Goal: Task Accomplishment & Management: Use online tool/utility

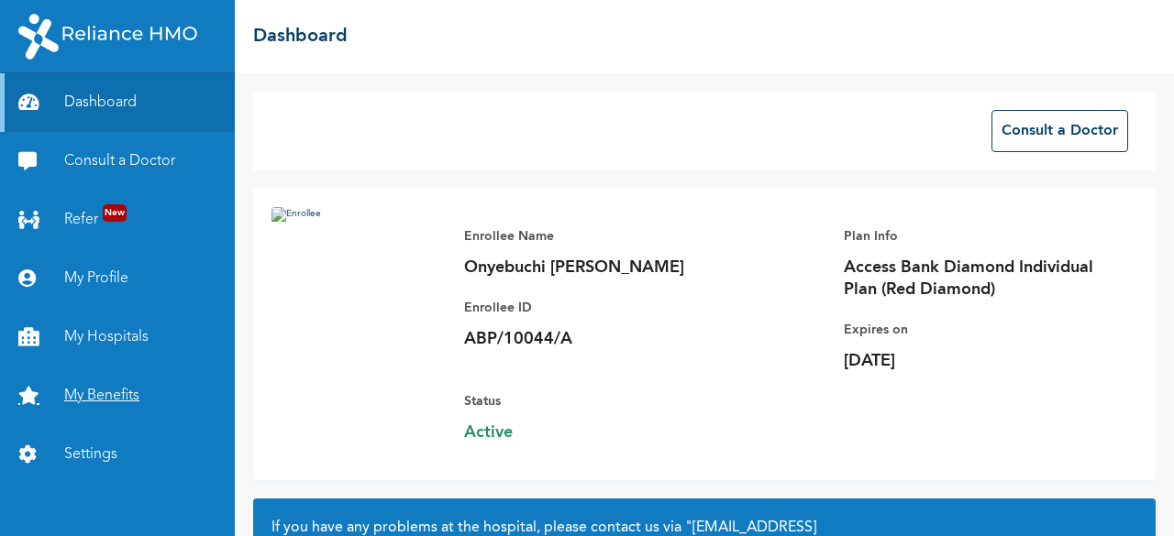
click at [96, 392] on link "My Benefits" at bounding box center [117, 396] width 235 height 59
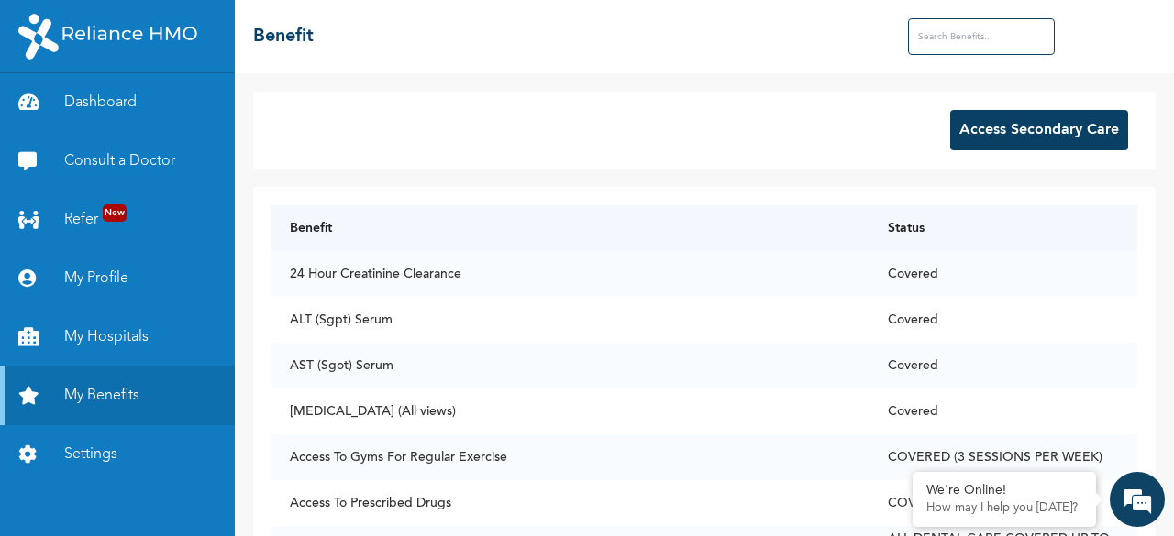
click at [1005, 122] on button "Access Secondary Care" at bounding box center [1039, 130] width 178 height 40
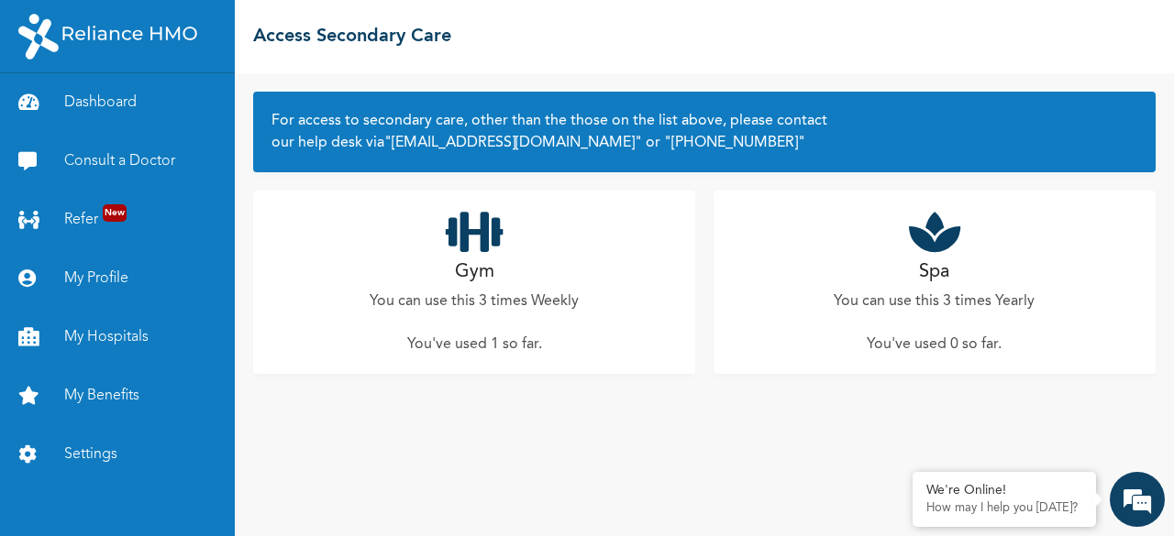
click at [481, 259] on h2 "Gym" at bounding box center [474, 273] width 39 height 28
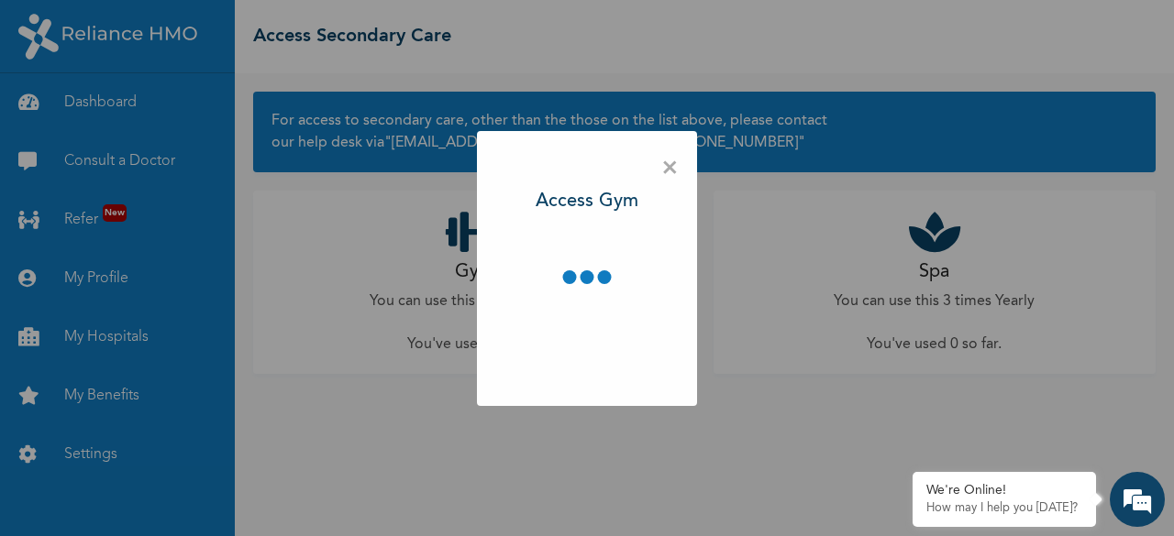
click at [481, 258] on div "× Access Gym" at bounding box center [587, 268] width 220 height 275
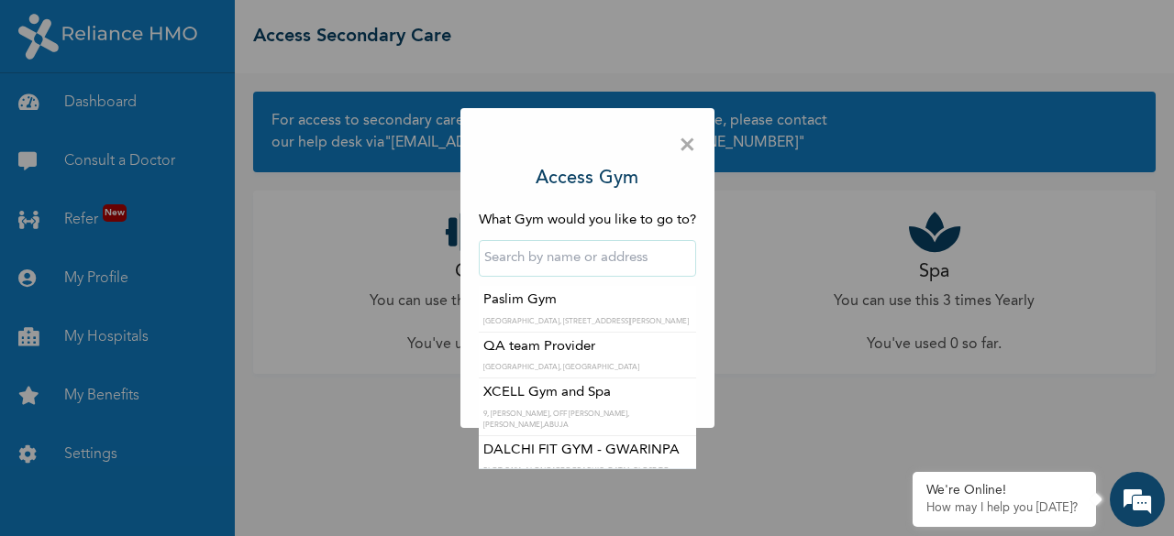
click at [583, 274] on input "text" at bounding box center [587, 258] width 217 height 37
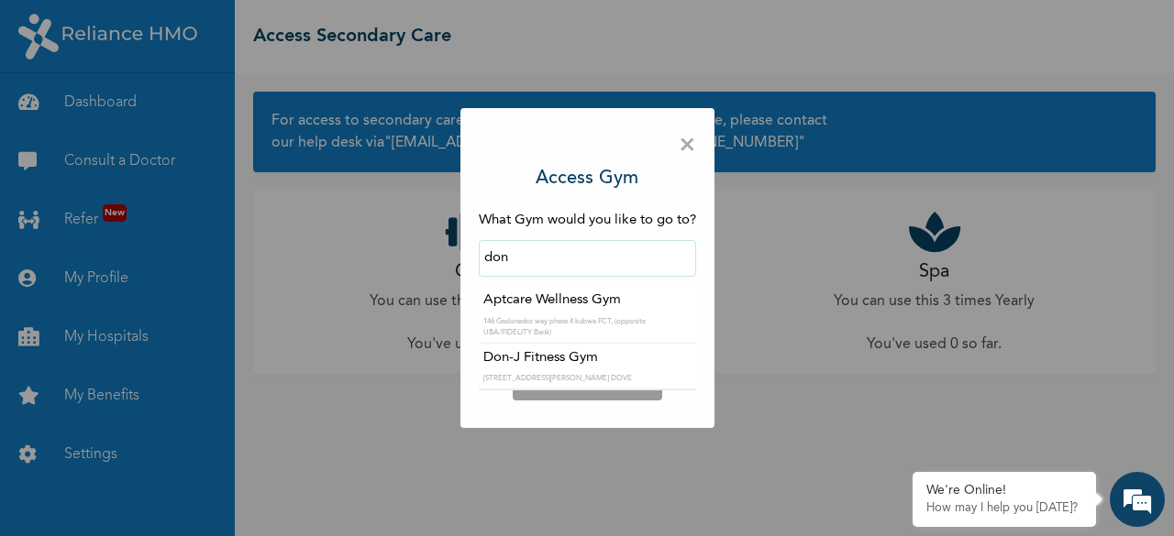
type input "Don-J Fitness Gym"
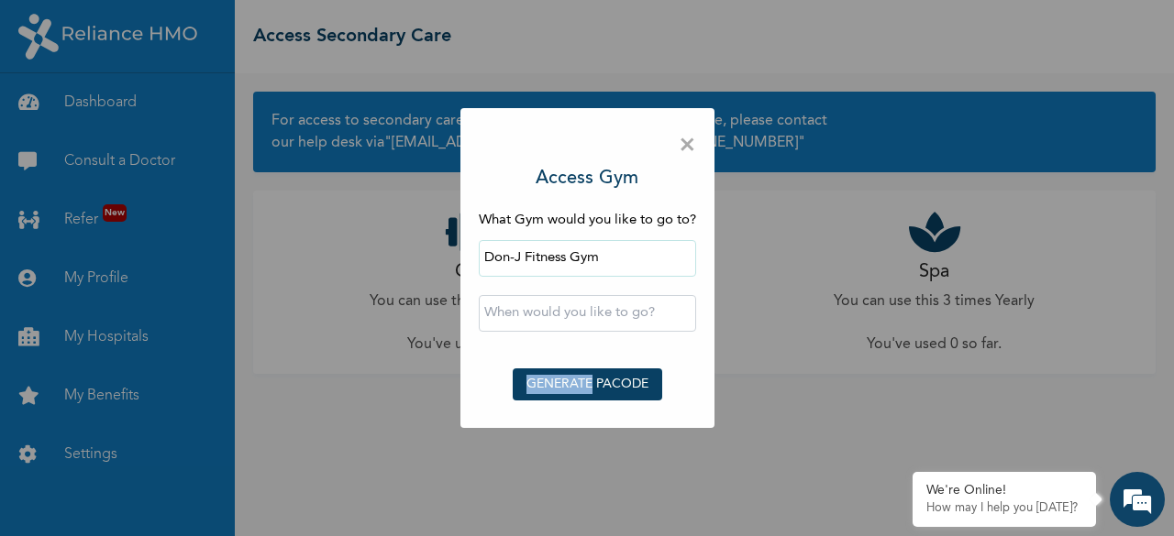
click at [551, 364] on form "What Gym would you like to go to? Don-J Fitness Gym ‹ [DATE] › Su Mo Tu We Th F…" at bounding box center [587, 311] width 217 height 200
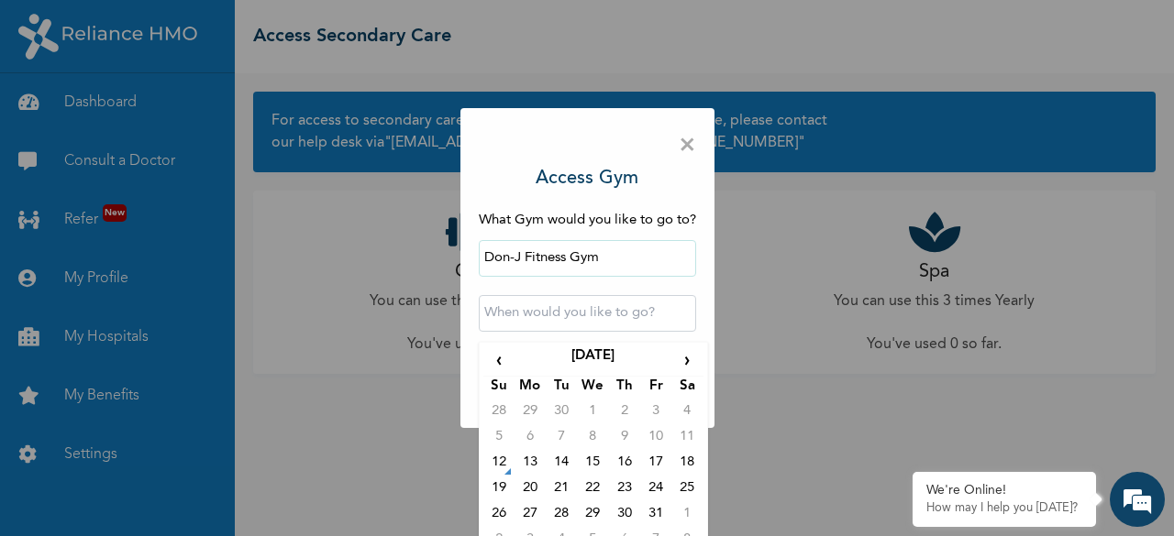
click at [528, 316] on input "text" at bounding box center [587, 313] width 217 height 37
click at [496, 463] on td "12" at bounding box center [498, 466] width 31 height 26
type input "[DATE] 12:00 AM"
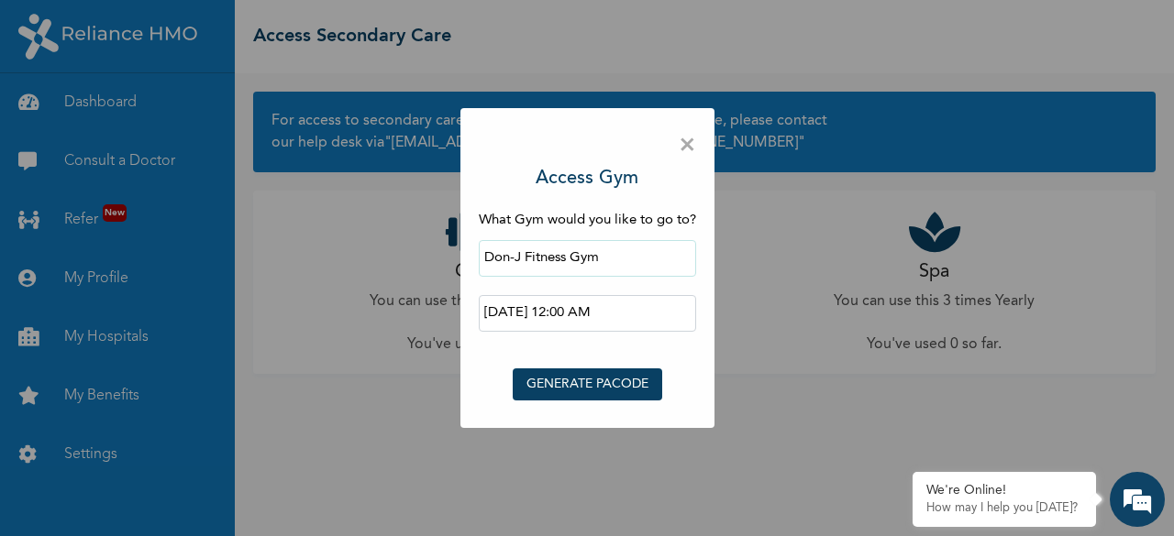
click at [686, 148] on span "×" at bounding box center [687, 146] width 17 height 39
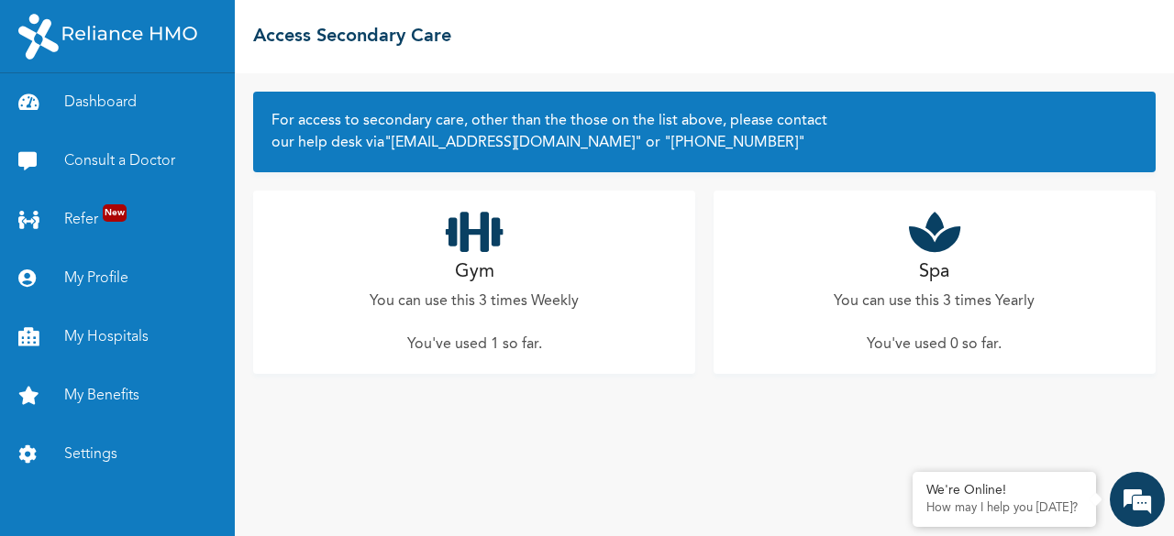
click at [481, 274] on h2 "Gym" at bounding box center [474, 273] width 39 height 28
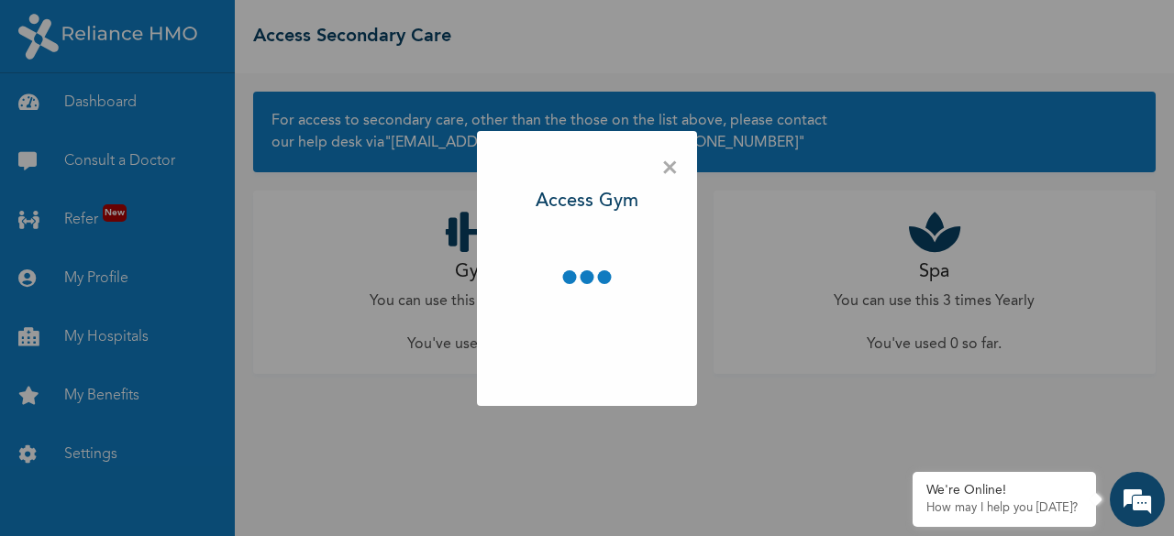
click at [481, 274] on div "× Access Gym" at bounding box center [587, 268] width 220 height 275
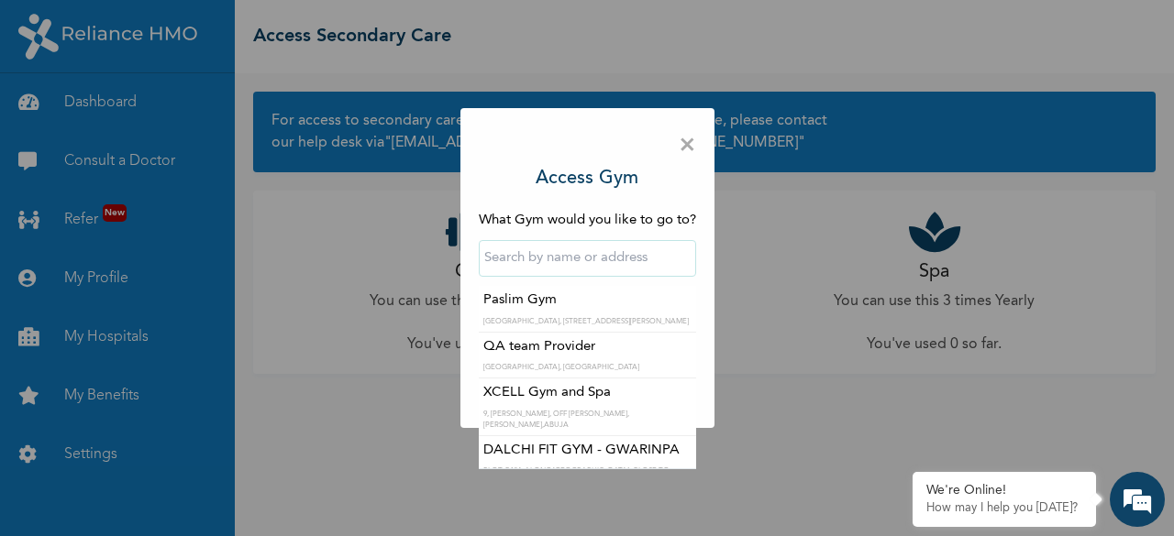
click at [550, 256] on input "text" at bounding box center [587, 258] width 217 height 37
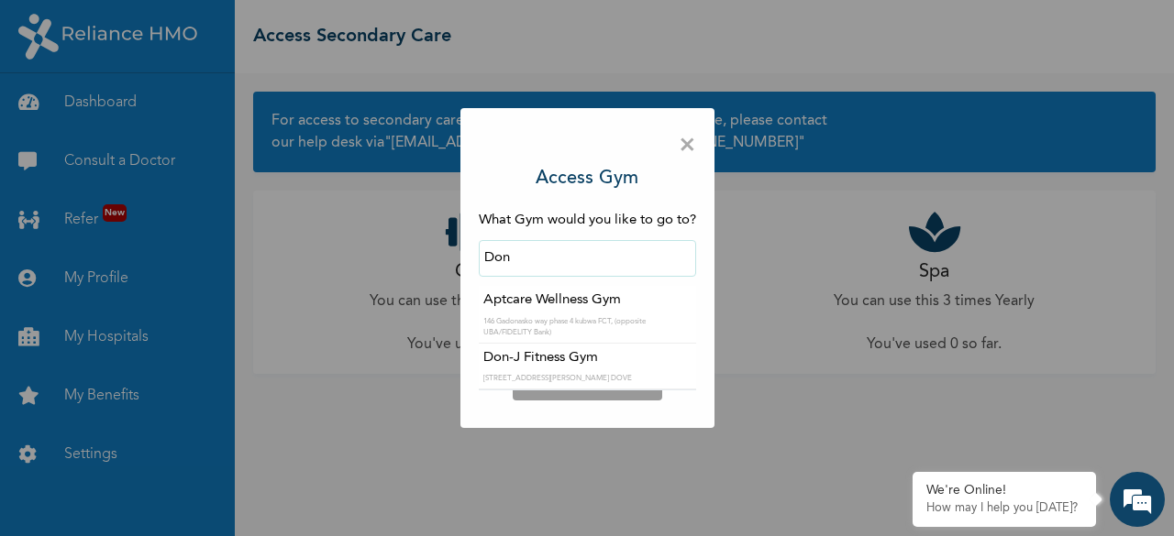
type input "Don-J Fitness Gym"
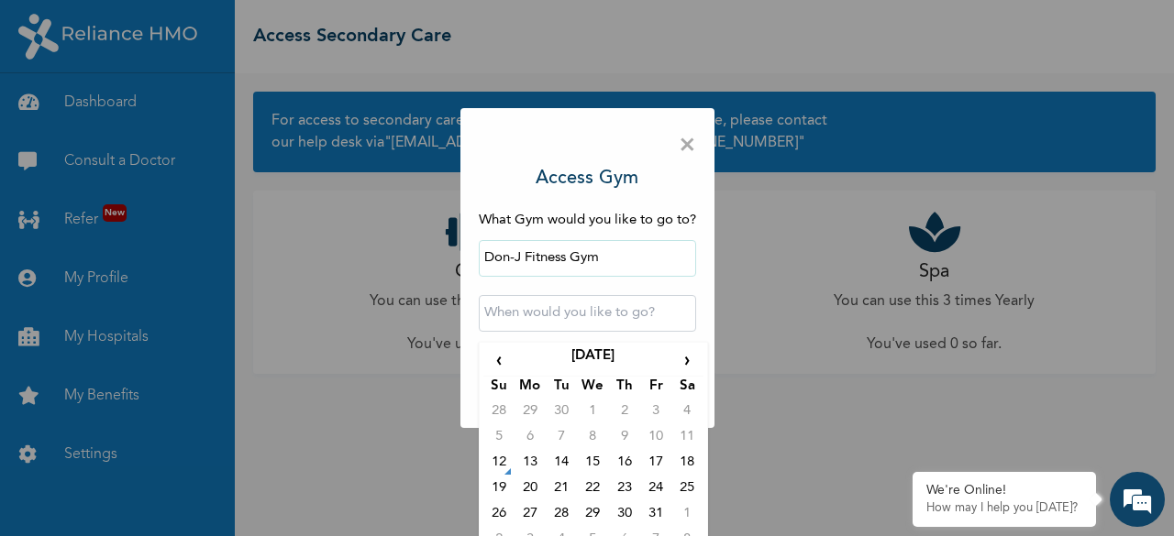
click at [556, 310] on input "text" at bounding box center [587, 313] width 217 height 37
click at [528, 465] on td "13" at bounding box center [529, 466] width 31 height 26
click at [598, 315] on input "[DATE] 12:00 AM" at bounding box center [587, 313] width 217 height 37
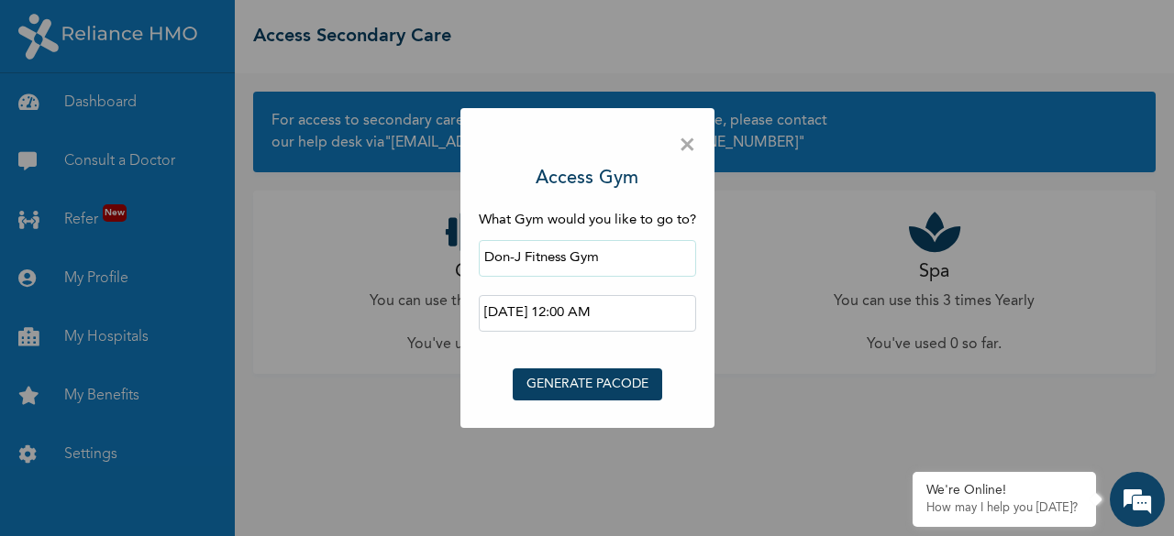
click at [624, 321] on input "[DATE] 12:00 AM" at bounding box center [587, 313] width 217 height 37
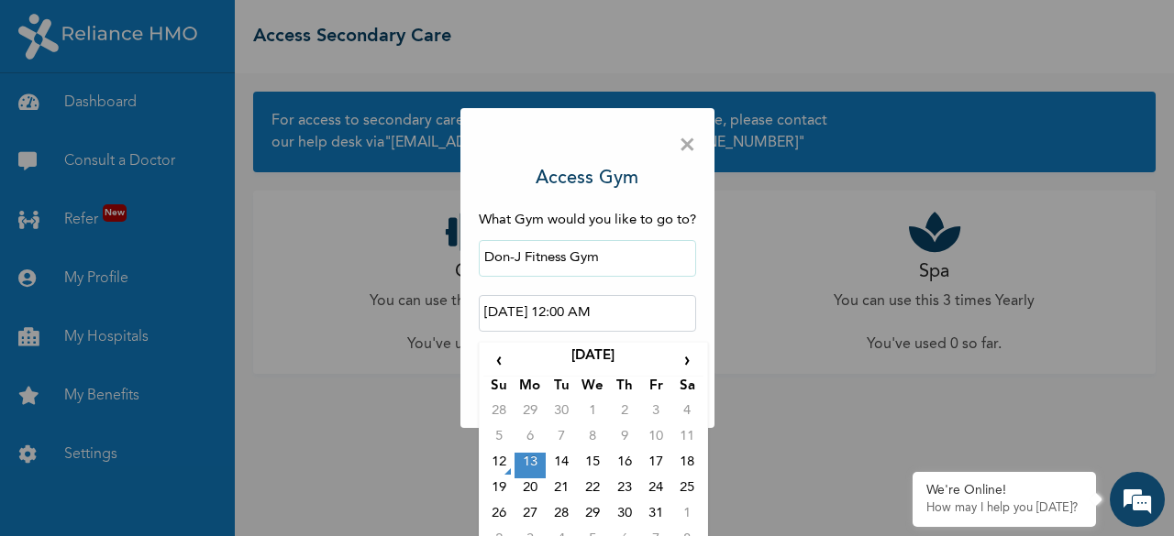
click at [518, 465] on td "13" at bounding box center [529, 466] width 31 height 26
click at [591, 302] on input "[DATE] 12:00 AM" at bounding box center [587, 313] width 217 height 37
click at [624, 305] on input "[DATE] 12:00 AM" at bounding box center [587, 313] width 217 height 37
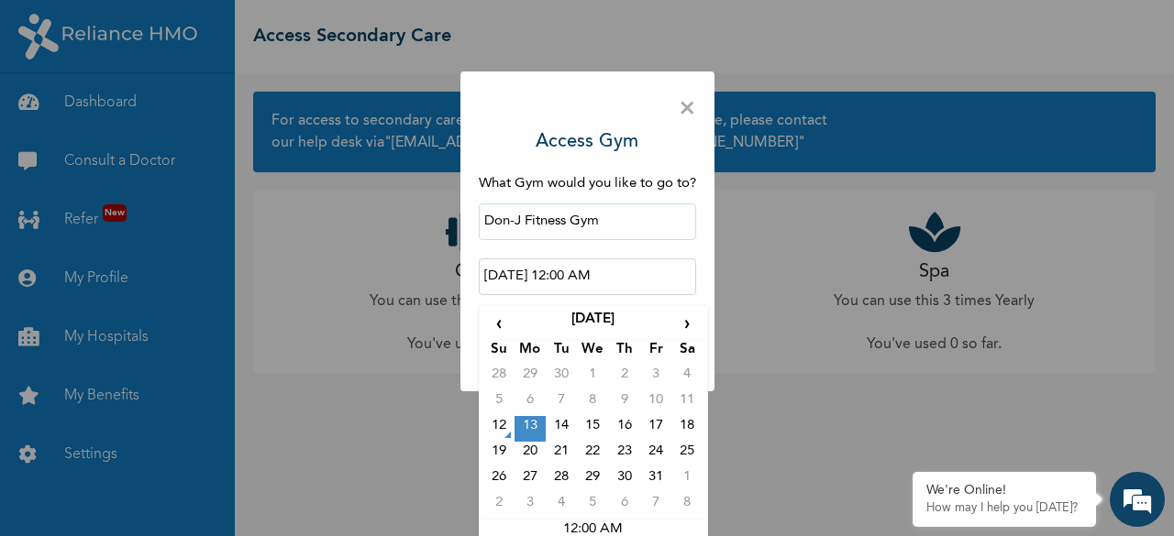
scroll to position [49, 0]
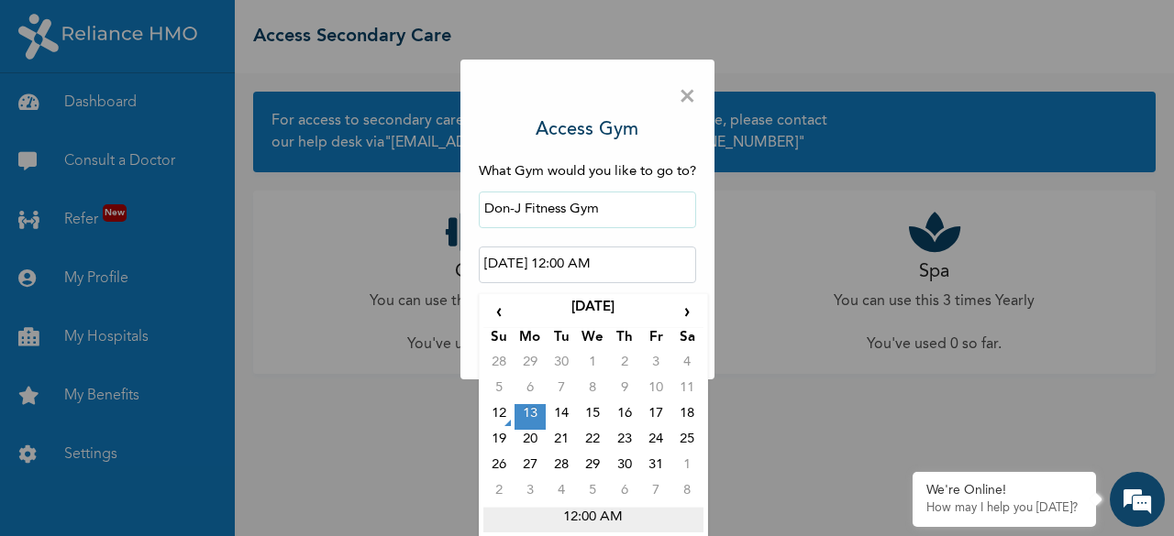
click at [603, 521] on td "12:00 AM" at bounding box center [593, 520] width 220 height 26
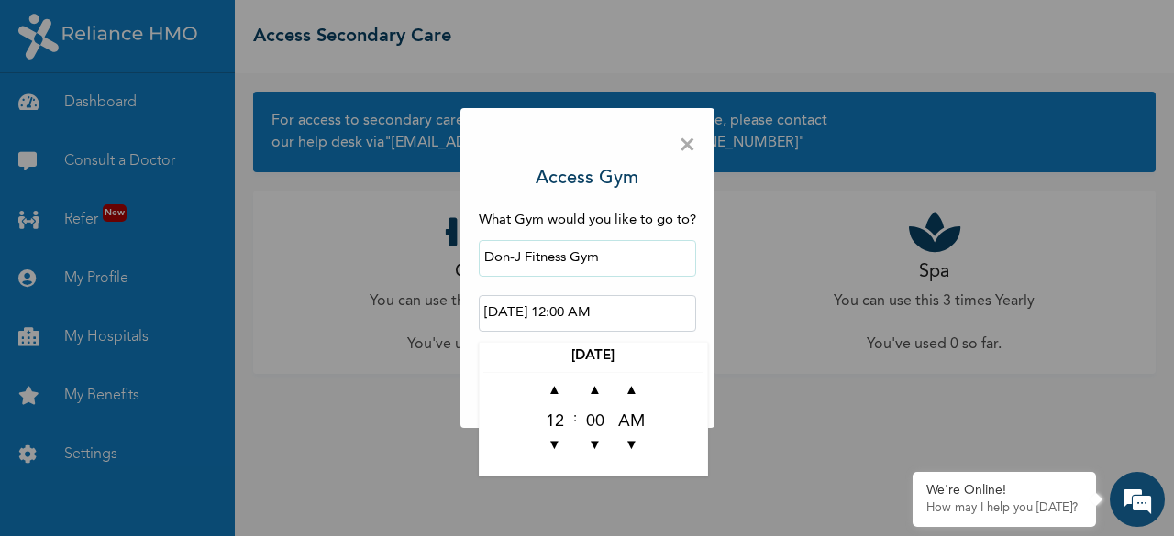
scroll to position [0, 0]
click at [548, 439] on span "▼" at bounding box center [554, 446] width 37 height 37
click at [549, 448] on span "▼" at bounding box center [554, 446] width 37 height 37
click at [639, 447] on span "▼" at bounding box center [632, 446] width 37 height 37
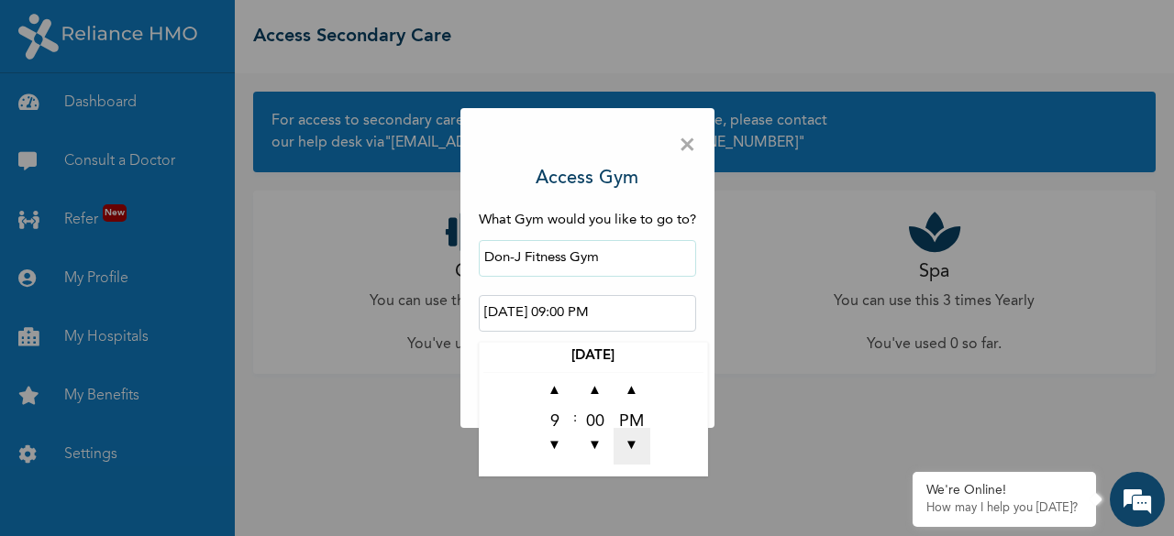
type input "[DATE] 09:00 AM"
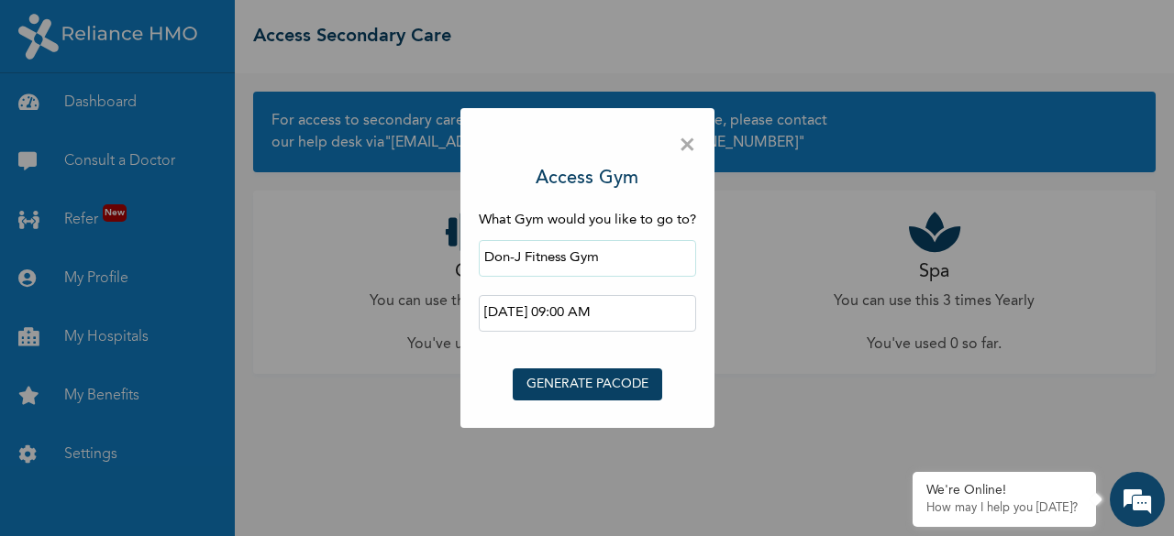
click at [749, 443] on div "× Access Gym What Gym would you like to go to? Don-J Fitness Gym [DATE] 09:00 A…" at bounding box center [587, 268] width 1174 height 536
click at [607, 384] on button "GENERATE PACODE" at bounding box center [587, 385] width 149 height 32
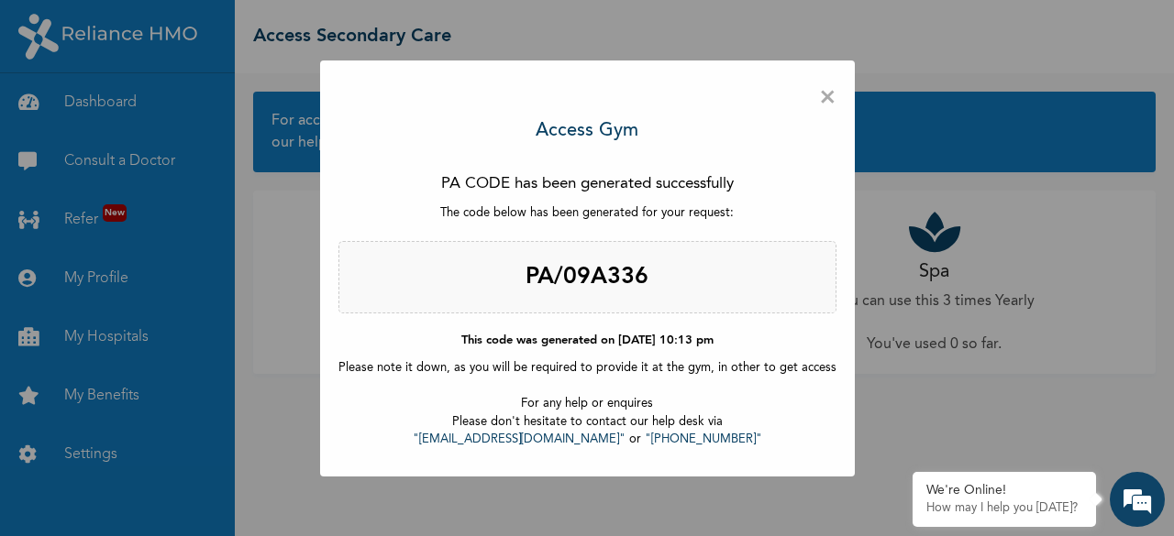
click at [820, 100] on span "×" at bounding box center [827, 98] width 17 height 39
